Goal: Information Seeking & Learning: Learn about a topic

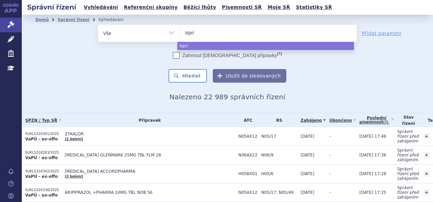
select select
type input "isprins"
type input "isprinsin"
type input "isprinsine"
select select "isprinsine"
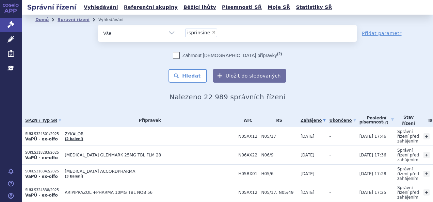
click at [212, 32] on span "×" at bounding box center [214, 32] width 4 height 4
click at [180, 32] on select "isprinsine" at bounding box center [180, 33] width 0 height 17
click at [213, 33] on ul "× isprinsine" at bounding box center [268, 32] width 177 height 15
click at [180, 33] on select "isprinsine" at bounding box center [180, 33] width 0 height 17
type input "is"
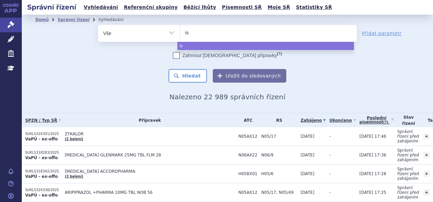
select select
type input "iso"
type input "isop"
type input "isopri"
type input "isoprino"
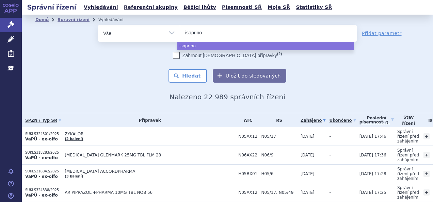
type input "isoprinos"
type input "isoprinosi"
type input "isoprinosin"
select select "isoprinosin"
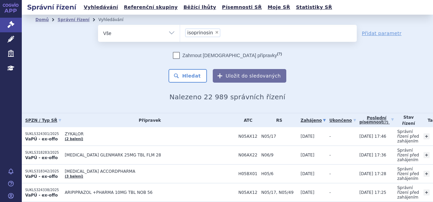
click at [230, 22] on ul "Domů Správní řízení Vyhledávání" at bounding box center [227, 20] width 384 height 10
click at [191, 75] on button "Hledat" at bounding box center [188, 76] width 38 height 14
click at [179, 79] on button "Hledat" at bounding box center [188, 76] width 38 height 14
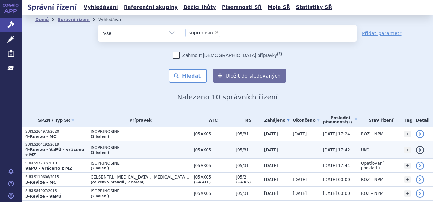
click at [95, 148] on td "ISOPRINOSINE (2 balení)" at bounding box center [139, 150] width 104 height 18
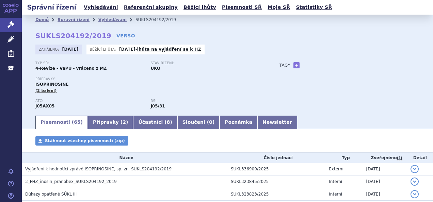
click at [256, 83] on div "Přípravky: ISOPRINOSINE (2 balení)" at bounding box center [150, 85] width 231 height 16
click at [98, 20] on link "Vyhledávání" at bounding box center [112, 19] width 28 height 5
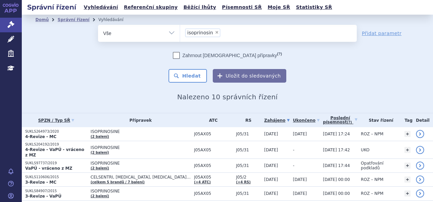
click at [215, 32] on span "×" at bounding box center [217, 32] width 4 height 4
click at [180, 32] on select "isoprinosin" at bounding box center [180, 33] width 0 height 17
type input "li"
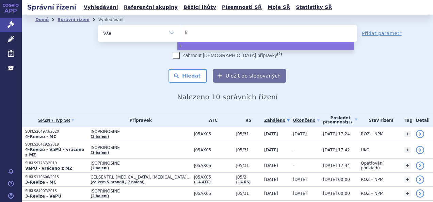
select select
type input "lix"
type input "lixa"
type input "lixane"
type input "lixan"
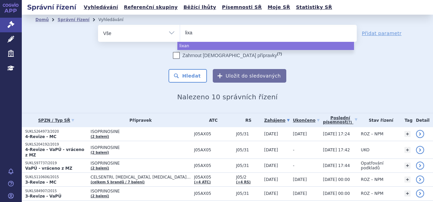
type input "lix"
type input "li"
type input "libo"
type input "liboxa"
type input "liboxane"
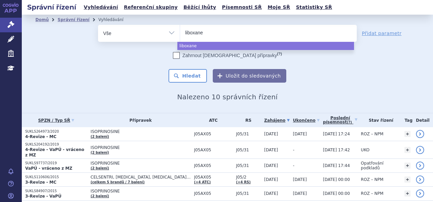
select select "liboxane"
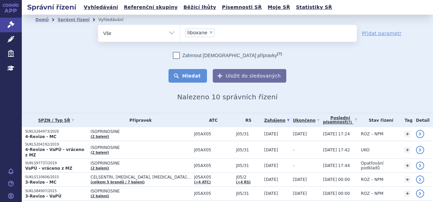
click at [192, 75] on button "Hledat" at bounding box center [188, 76] width 38 height 14
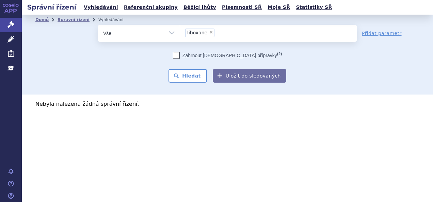
click at [209, 32] on span "×" at bounding box center [211, 32] width 4 height 4
click at [180, 32] on select "liboxane" at bounding box center [180, 33] width 0 height 17
select select
type input "li"
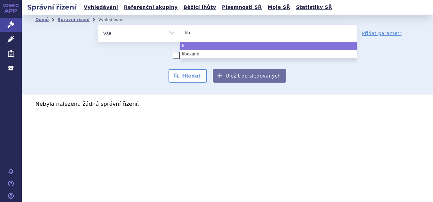
type input "libo"
type input "libox"
select select "libox"
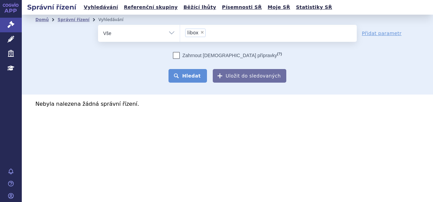
click at [193, 80] on button "Hledat" at bounding box center [188, 76] width 38 height 14
click at [201, 33] on span "×" at bounding box center [202, 32] width 4 height 4
click at [180, 33] on select "libox" at bounding box center [180, 33] width 0 height 17
select select
type input "su"
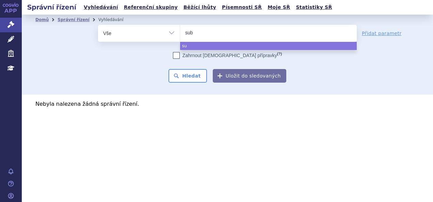
type input "subo"
type input "suboxa"
type input "suboxan"
type input "suboxane"
select select "suboxane"
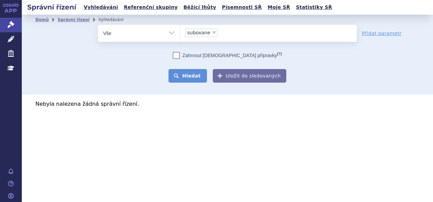
click at [194, 76] on button "Hledat" at bounding box center [188, 76] width 38 height 14
click at [212, 32] on span "×" at bounding box center [214, 32] width 4 height 4
click at [180, 32] on select "suboxane" at bounding box center [180, 33] width 0 height 17
select select
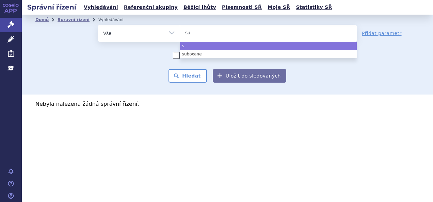
type input "sub"
type input "subox"
type input "suboxo"
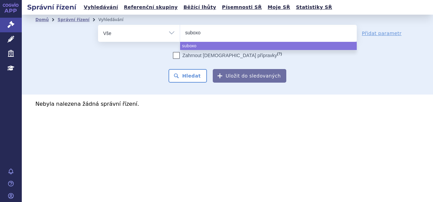
select select "suboxo"
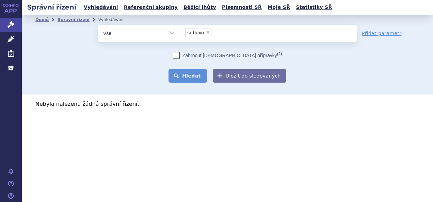
click at [198, 71] on button "Hledat" at bounding box center [188, 76] width 38 height 14
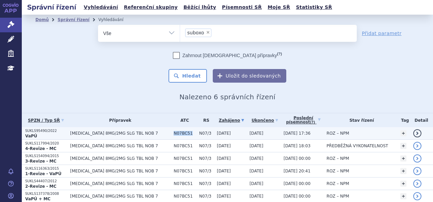
drag, startPoint x: 182, startPoint y: 134, endPoint x: 164, endPoint y: 134, distance: 17.7
click at [174, 134] on span "N07BC51" at bounding box center [185, 133] width 22 height 5
copy span "N07BC51"
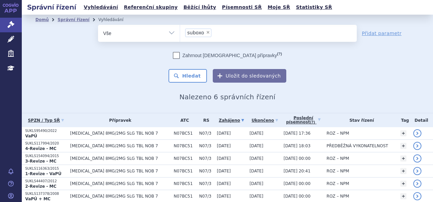
click at [206, 33] on span "×" at bounding box center [208, 32] width 4 height 4
click at [180, 33] on select "suboxo" at bounding box center [180, 33] width 0 height 17
select select
type input "N07BC51"
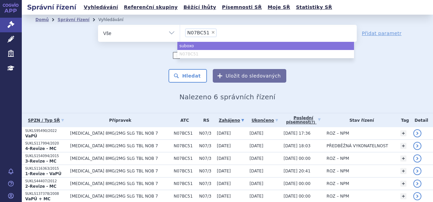
click at [203, 31] on span "N07BC51" at bounding box center [198, 32] width 22 height 5
click at [180, 31] on select "suboxo N07BC51" at bounding box center [180, 33] width 0 height 17
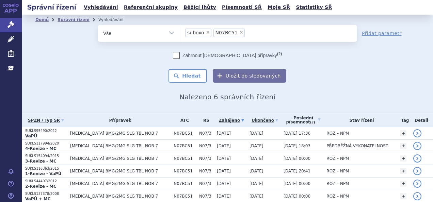
click at [206, 34] on span "×" at bounding box center [208, 32] width 4 height 4
click at [180, 34] on select "suboxo N07BC51" at bounding box center [180, 33] width 0 height 17
select select "N07BC51"
click at [202, 34] on span "N07BC51" at bounding box center [198, 32] width 22 height 5
click at [180, 34] on select "suboxo N07BC51" at bounding box center [180, 33] width 0 height 17
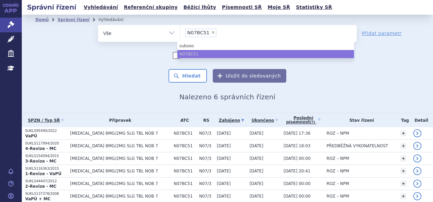
click at [211, 34] on span "×" at bounding box center [213, 32] width 4 height 4
click at [180, 34] on select "suboxo N07BC51" at bounding box center [180, 33] width 0 height 17
select select
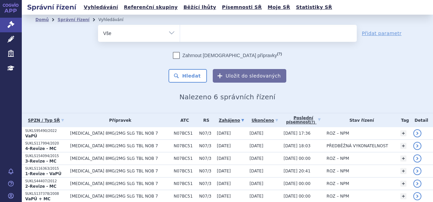
type input "l"
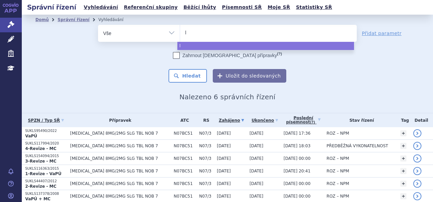
type input "li"
type input "libo"
type input "libox"
select select "libox"
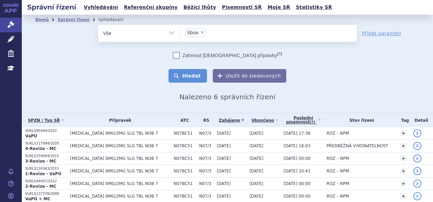
click at [202, 74] on button "Hledat" at bounding box center [188, 76] width 38 height 14
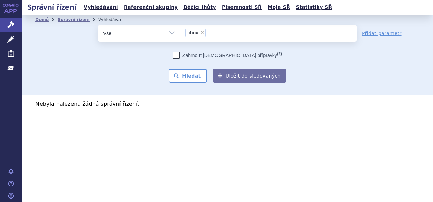
click at [202, 29] on li "× libox" at bounding box center [195, 33] width 20 height 9
click at [180, 29] on select "libox" at bounding box center [180, 33] width 0 height 17
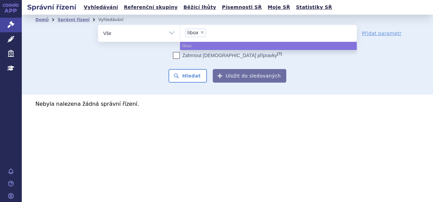
click at [201, 32] on span "×" at bounding box center [202, 32] width 4 height 4
click at [180, 32] on select "libox" at bounding box center [180, 33] width 0 height 17
select select
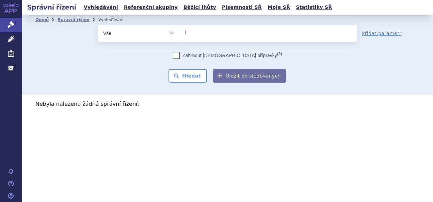
type input "li"
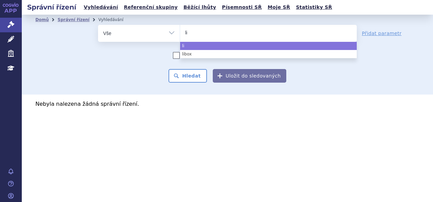
type input "lib"
type input "libo"
type input "libox"
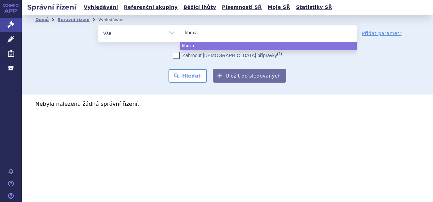
type input "liboxa"
select select "liboxa"
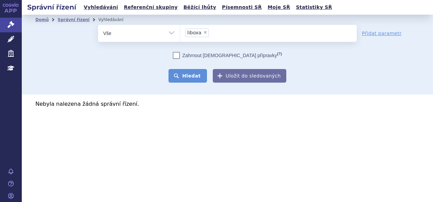
click at [192, 69] on button "Hledat" at bounding box center [188, 76] width 38 height 14
click at [203, 30] on span "×" at bounding box center [205, 32] width 4 height 4
click at [180, 30] on select "liboxa" at bounding box center [180, 33] width 0 height 17
select select
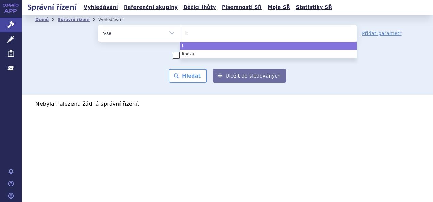
type input "lib"
select select "lib"
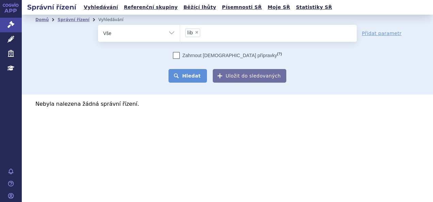
click at [185, 77] on button "Hledat" at bounding box center [188, 76] width 38 height 14
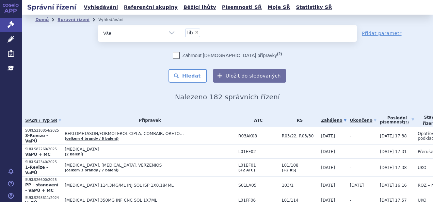
click at [195, 32] on span "×" at bounding box center [197, 32] width 4 height 4
click at [180, 32] on select "lib" at bounding box center [180, 33] width 0 height 17
select select
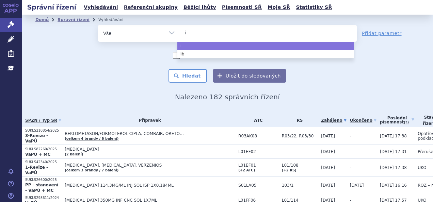
type input "im"
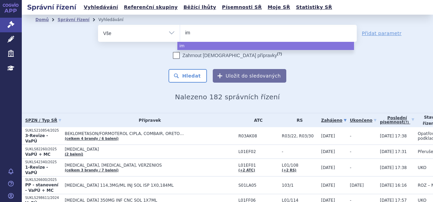
type input "imb"
type input "imbr"
type input "imbru"
type input "imbruvi"
type input "imbruvic"
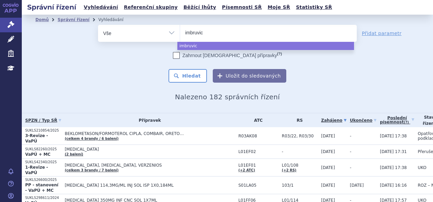
type input "imbruvica"
select select "imbruvica"
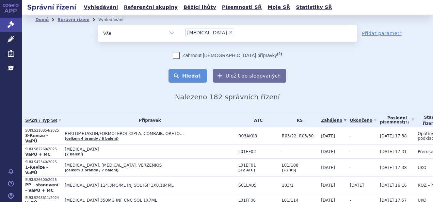
click at [188, 78] on button "Hledat" at bounding box center [188, 76] width 38 height 14
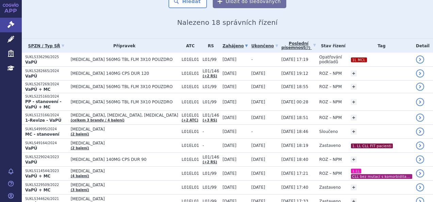
scroll to position [84, 0]
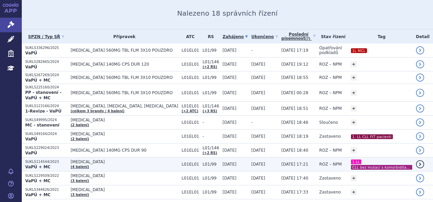
click at [278, 158] on td "05.06.2024 17:21" at bounding box center [297, 165] width 38 height 14
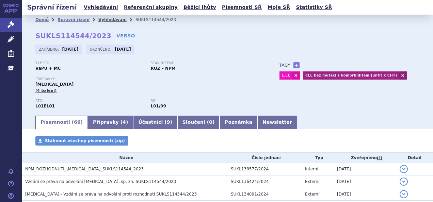
click at [103, 21] on link "Vyhledávání" at bounding box center [112, 19] width 28 height 5
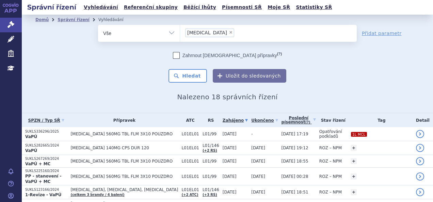
click at [229, 33] on span "×" at bounding box center [231, 32] width 4 height 4
click at [180, 33] on select "imbruvica" at bounding box center [180, 33] width 0 height 17
type input "tr"
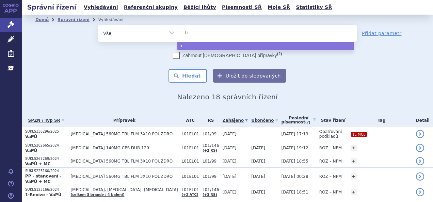
select select
type input "tra"
type input "tr"
type input "tre"
type input "trem"
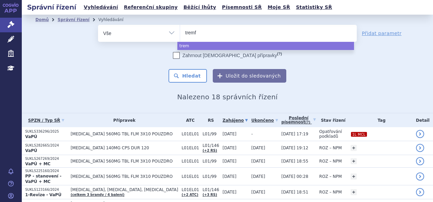
type input "tremfy"
type input "[MEDICAL_DATA]"
select select "[MEDICAL_DATA]"
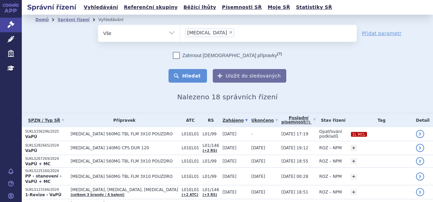
click at [192, 76] on button "Hledat" at bounding box center [188, 76] width 38 height 14
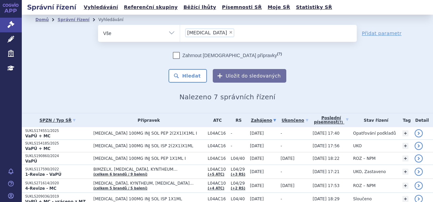
click at [229, 34] on span "×" at bounding box center [231, 32] width 4 height 4
click at [180, 34] on select "[MEDICAL_DATA]" at bounding box center [180, 33] width 0 height 17
select select
type input "za"
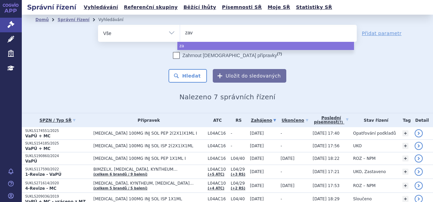
type input "zave"
type input "zaves"
type input "[MEDICAL_DATA]"
select select "[MEDICAL_DATA]"
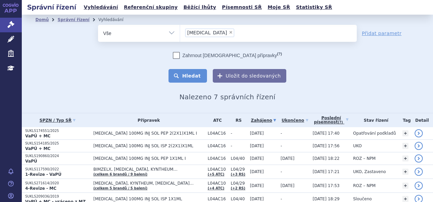
click at [200, 78] on button "Hledat" at bounding box center [188, 76] width 38 height 14
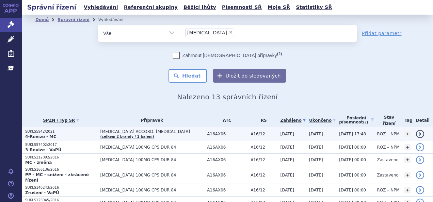
scroll to position [73, 0]
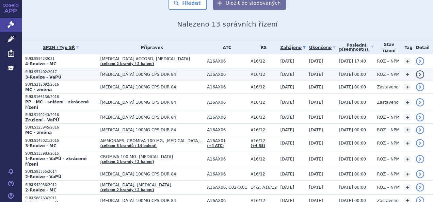
click at [89, 71] on p "SUKLS57402/2017" at bounding box center [61, 72] width 72 height 5
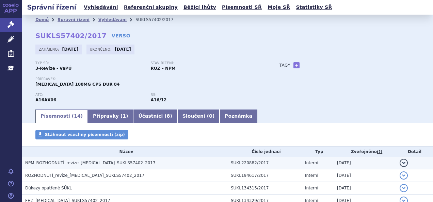
scroll to position [0, 0]
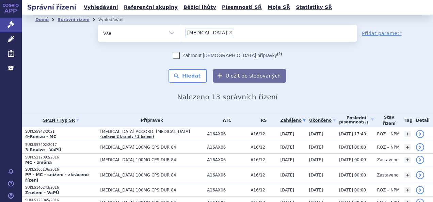
scroll to position [120, 0]
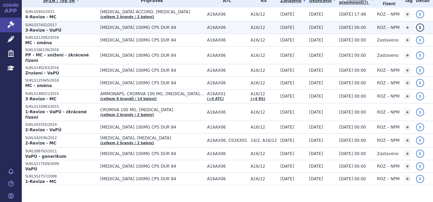
click at [181, 29] on span "[MEDICAL_DATA] 100MG CPS DUR 84" at bounding box center [152, 27] width 104 height 5
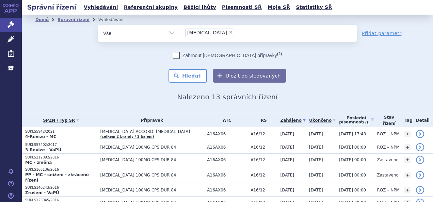
scroll to position [56, 0]
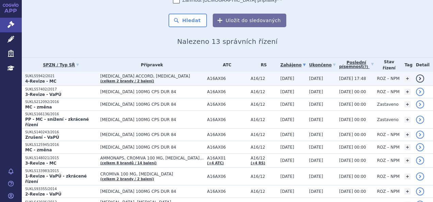
click at [70, 82] on p "4-Revize - MC" at bounding box center [61, 81] width 72 height 5
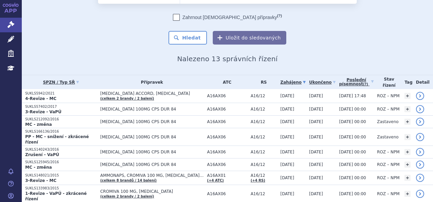
scroll to position [39, 0]
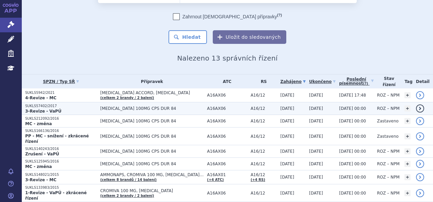
click at [81, 107] on p "SUKLS57402/2017" at bounding box center [61, 106] width 72 height 5
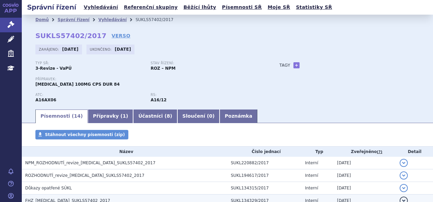
click at [53, 198] on h3 "FHZ_[MEDICAL_DATA]_SUKLS57402_2017" at bounding box center [126, 201] width 202 height 7
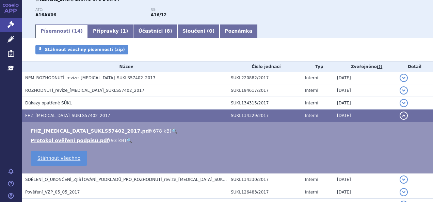
click at [172, 133] on link "🔍" at bounding box center [175, 130] width 6 height 5
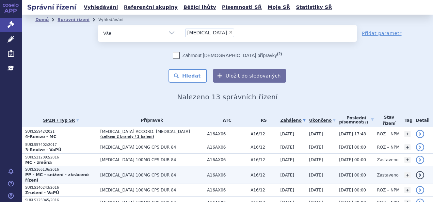
scroll to position [74, 0]
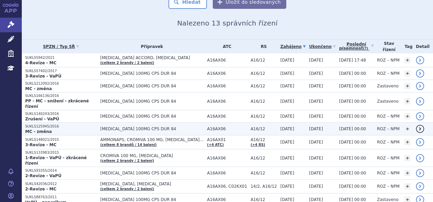
click at [94, 129] on p "MC - změna" at bounding box center [61, 131] width 72 height 5
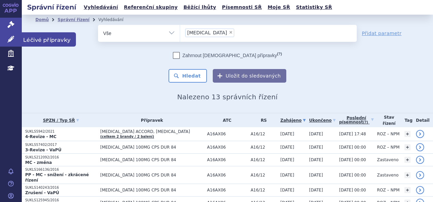
click at [11, 37] on icon at bounding box center [10, 39] width 7 height 7
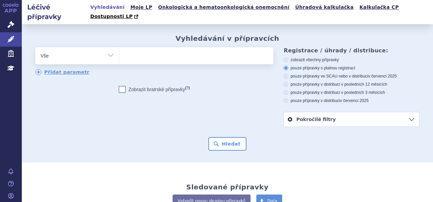
click at [182, 47] on ul at bounding box center [195, 54] width 153 height 14
click at [119, 47] on select at bounding box center [119, 55] width 0 height 17
type input "za"
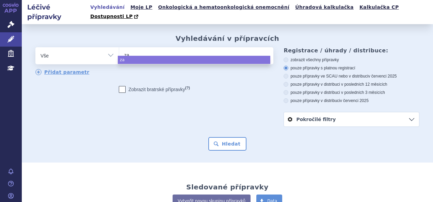
type input "zas"
type input "zasca"
select select "zasca"
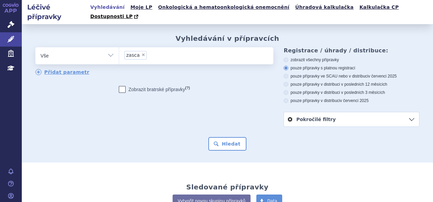
type input "zasca"
select select
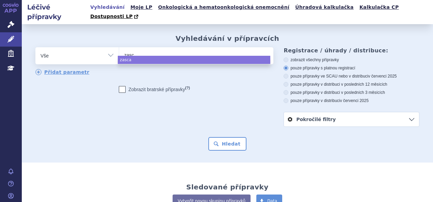
type input "zas"
type input "za"
type input "zave"
type input "zavesc"
type input "zavesca"
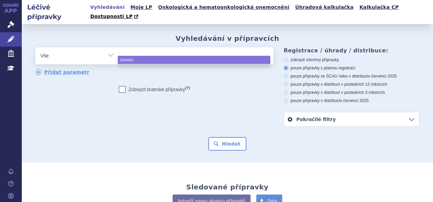
select select "zavesca"
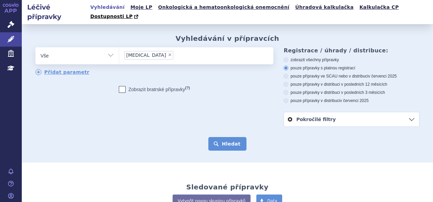
click at [232, 137] on button "Hledat" at bounding box center [228, 144] width 38 height 14
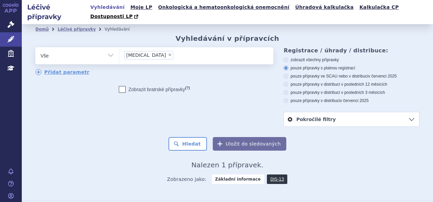
scroll to position [44, 0]
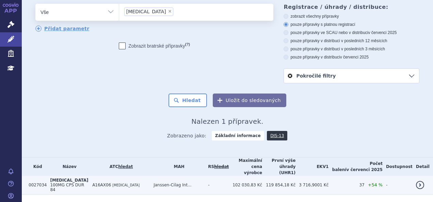
click at [145, 176] on td "A16AX06 [MEDICAL_DATA]" at bounding box center [119, 185] width 61 height 19
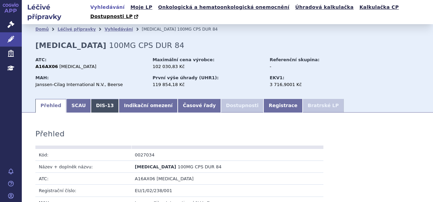
click at [95, 99] on link "DIS-13" at bounding box center [105, 106] width 28 height 14
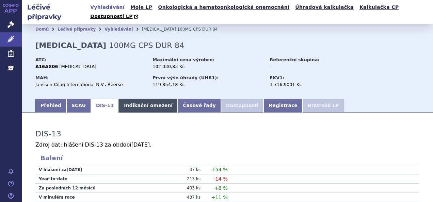
click at [119, 99] on link "Indikační omezení" at bounding box center [148, 106] width 59 height 14
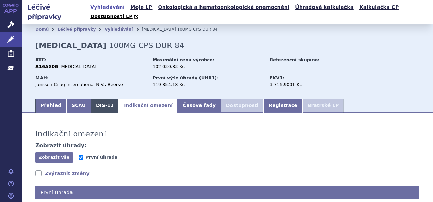
click at [100, 99] on link "DIS-13" at bounding box center [105, 106] width 28 height 14
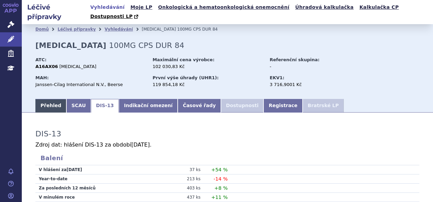
click at [61, 99] on link "Přehled" at bounding box center [50, 106] width 31 height 14
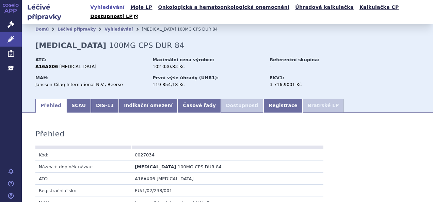
click at [61, 99] on link "Přehled" at bounding box center [50, 106] width 31 height 14
